Goal: Use online tool/utility: Utilize a website feature to perform a specific function

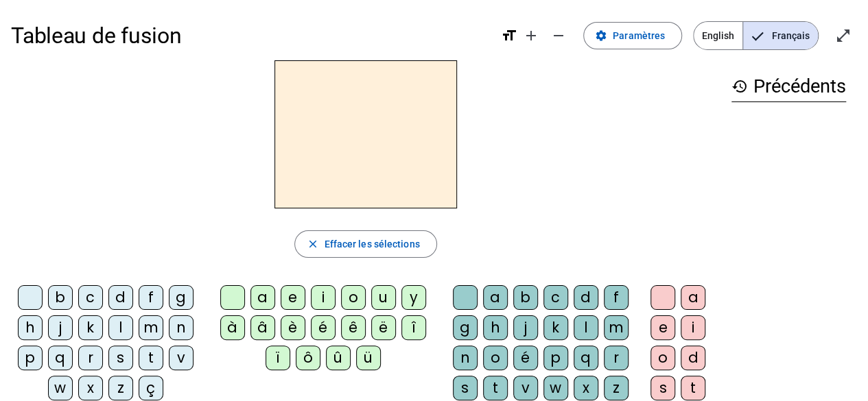
click at [262, 297] on div "a" at bounding box center [262, 297] width 25 height 25
click at [116, 319] on div "l" at bounding box center [120, 328] width 25 height 25
click at [150, 327] on div "m" at bounding box center [151, 328] width 25 height 25
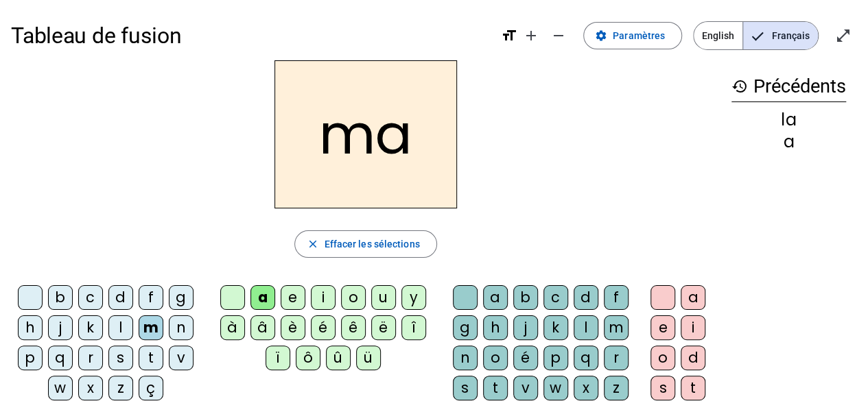
click at [586, 329] on div "l" at bounding box center [585, 328] width 25 height 25
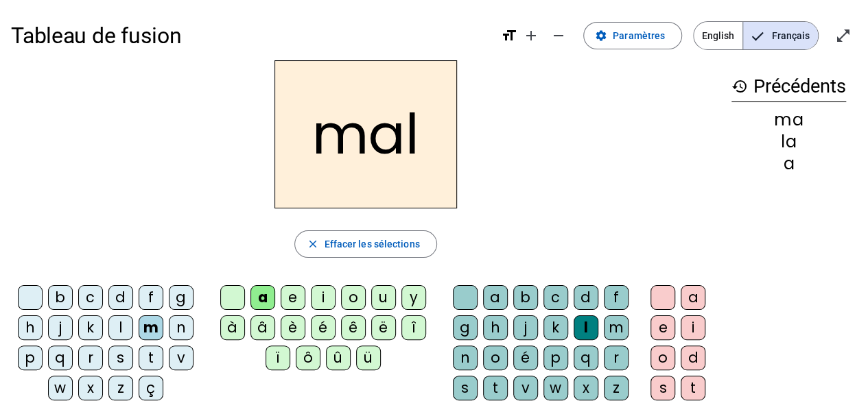
click at [464, 295] on div at bounding box center [465, 297] width 25 height 25
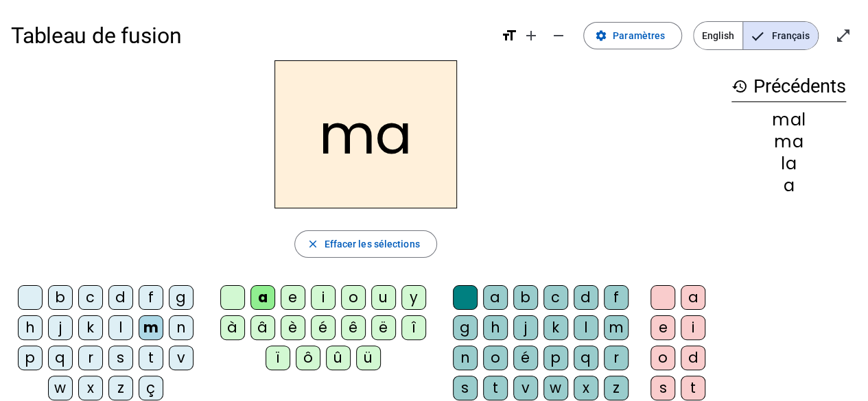
click at [292, 296] on div "e" at bounding box center [293, 297] width 25 height 25
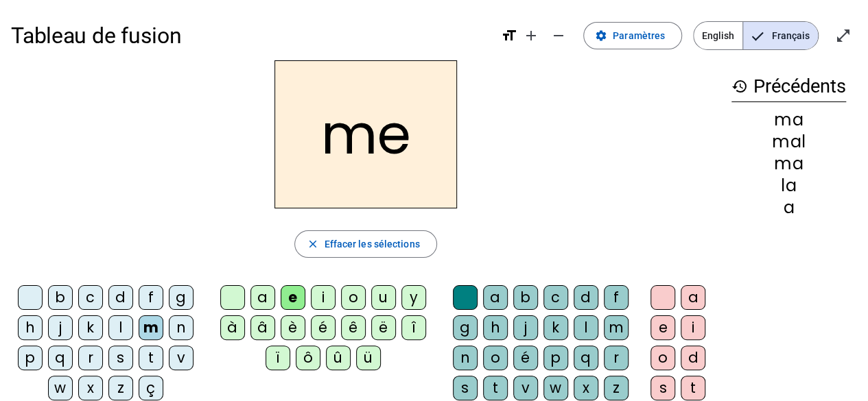
click at [120, 324] on div "l" at bounding box center [120, 328] width 25 height 25
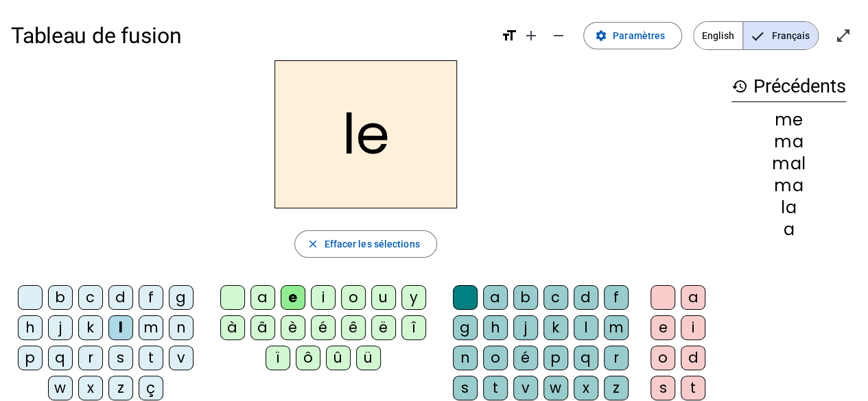
click at [119, 298] on div "d" at bounding box center [120, 297] width 25 height 25
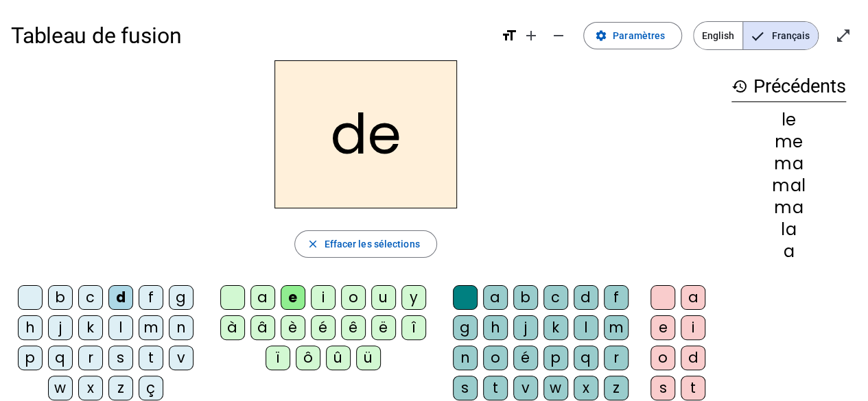
click at [382, 295] on div "u" at bounding box center [383, 297] width 25 height 25
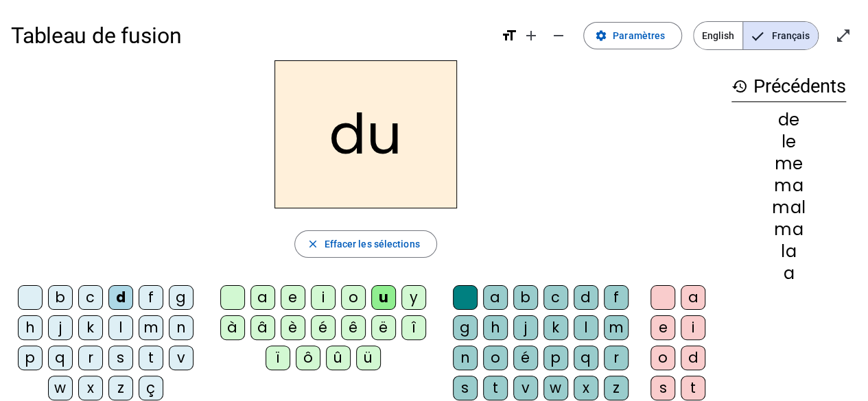
click at [150, 359] on div "t" at bounding box center [151, 358] width 25 height 25
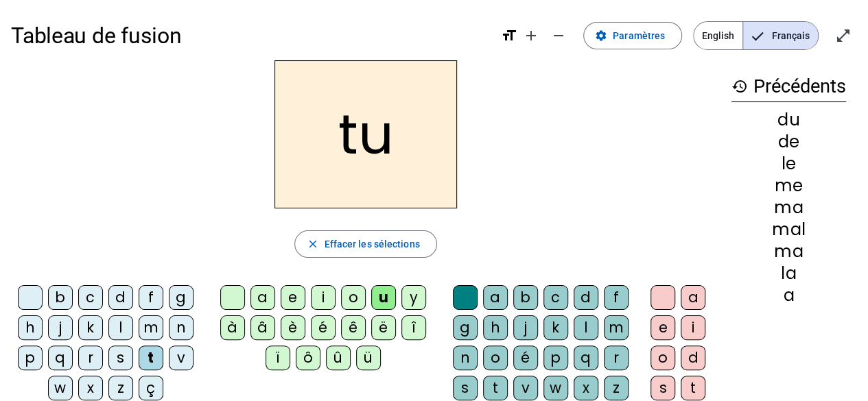
click at [264, 296] on div "a" at bounding box center [262, 297] width 25 height 25
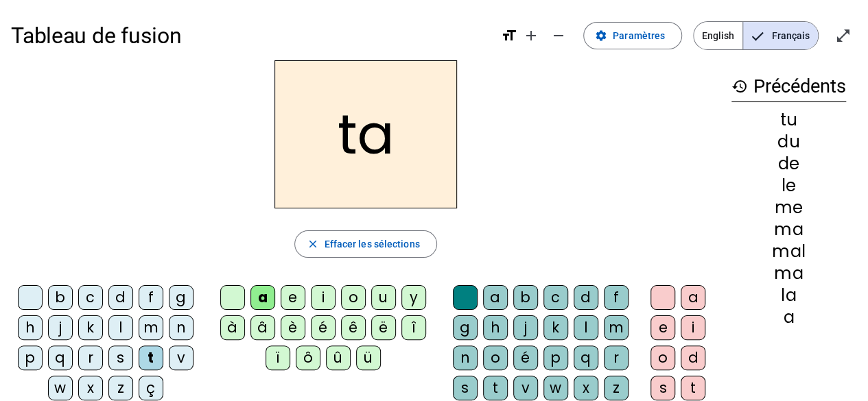
click at [296, 296] on div "e" at bounding box center [293, 297] width 25 height 25
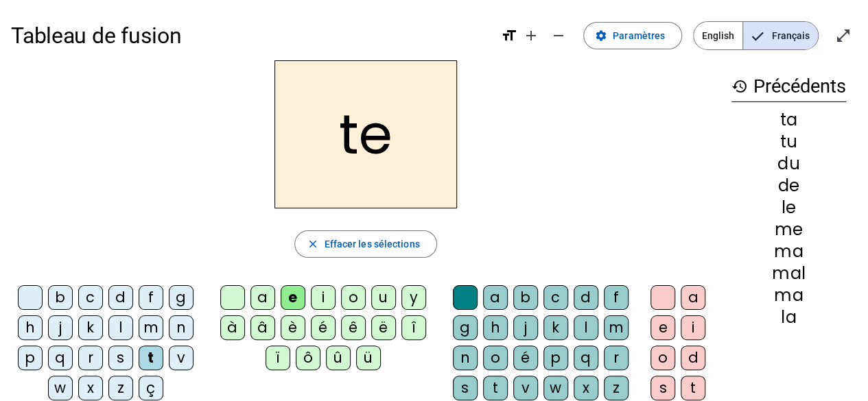
click at [152, 325] on div "m" at bounding box center [151, 328] width 25 height 25
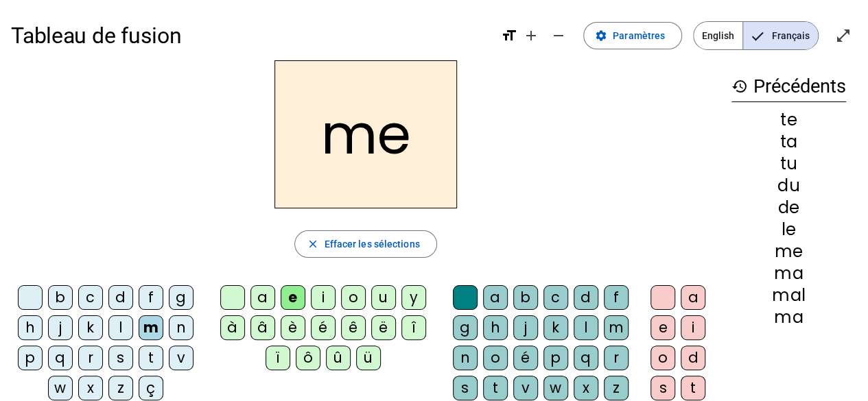
click at [354, 294] on div "o" at bounding box center [353, 297] width 25 height 25
